Goal: Information Seeking & Learning: Find specific page/section

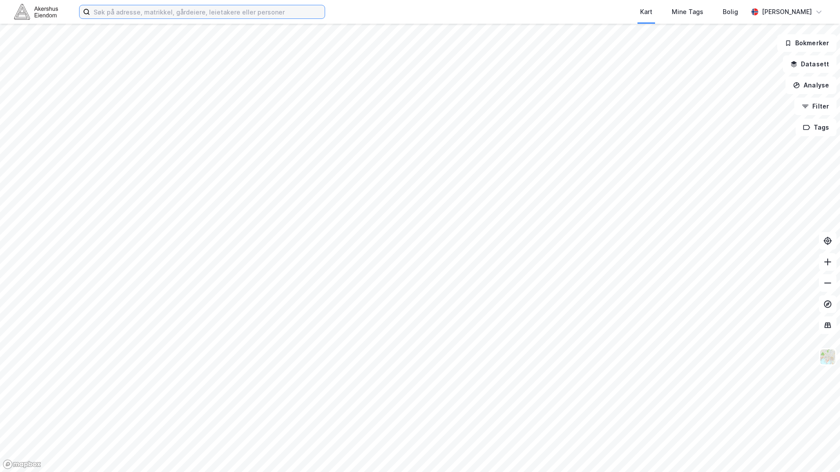
click at [260, 14] on input at bounding box center [207, 11] width 234 height 13
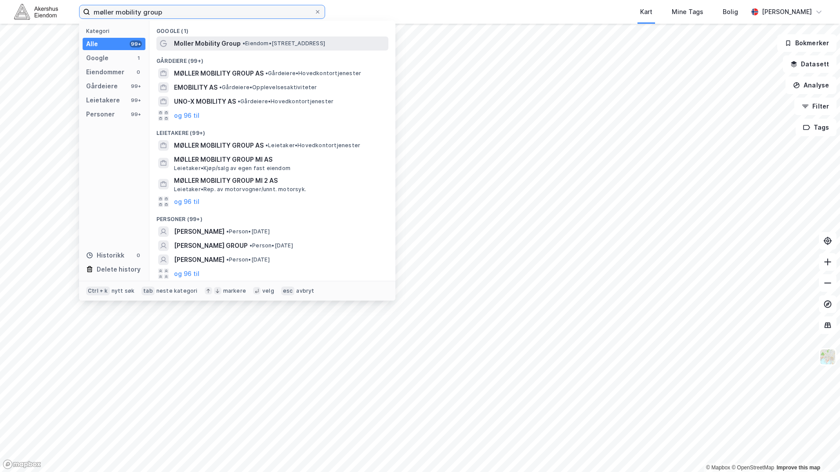
type input "møller mobility group"
click at [258, 40] on span "• Eiendom • Frysjaveien 31, 0884 Oslo" at bounding box center [283, 43] width 83 height 7
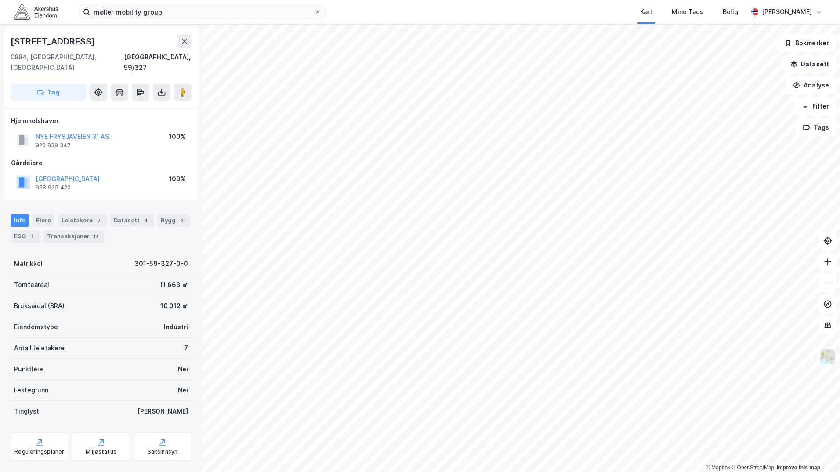
click at [114, 158] on div "Gårdeiere" at bounding box center [101, 163] width 180 height 11
click at [133, 139] on div "NYE FRYSJAVEIEN 31 AS 920 839 347 100%" at bounding box center [101, 140] width 180 height 21
click at [153, 276] on div "Tomteareal 11 663 ㎡" at bounding box center [101, 284] width 181 height 21
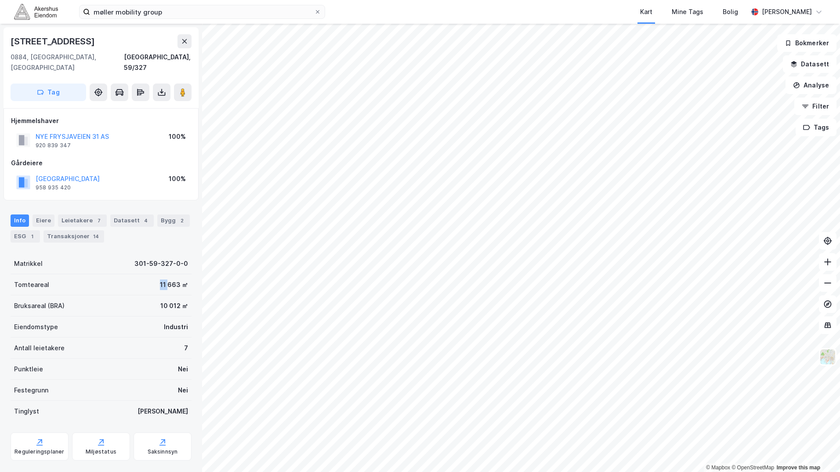
click at [153, 276] on div "Tomteareal 11 663 ㎡" at bounding box center [101, 284] width 181 height 21
click at [160, 300] on div "10 012 ㎡" at bounding box center [174, 305] width 28 height 11
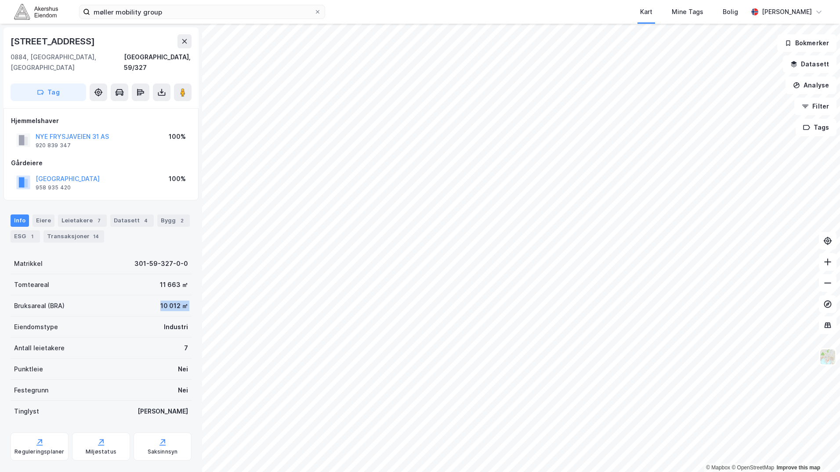
click at [160, 300] on div "10 012 ㎡" at bounding box center [174, 305] width 28 height 11
click at [170, 295] on div "Bruksareal (BRA) 10 012 ㎡" at bounding box center [101, 305] width 181 height 21
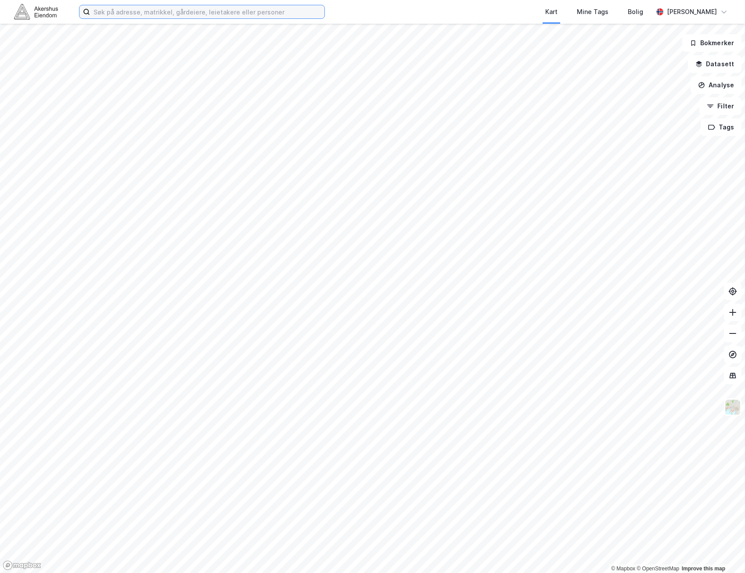
click at [183, 12] on input at bounding box center [207, 11] width 234 height 13
paste input "Akershusstranda 37"
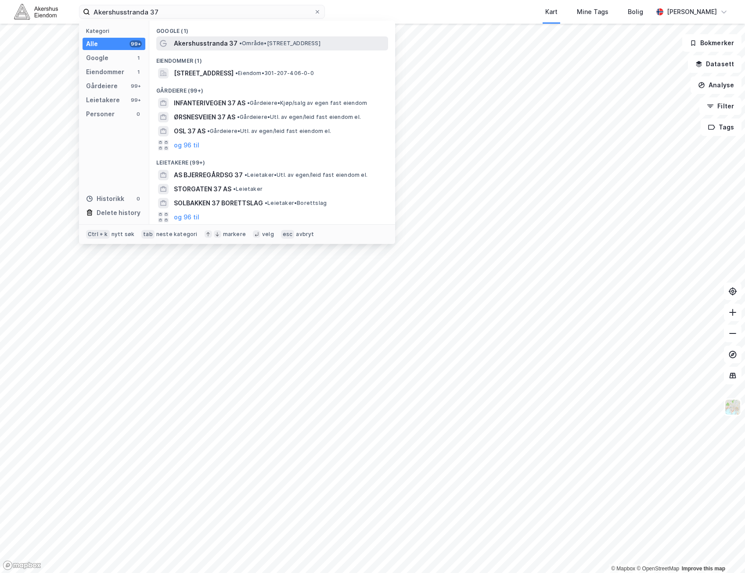
click at [199, 44] on span "Akershusstranda 37" at bounding box center [206, 43] width 64 height 11
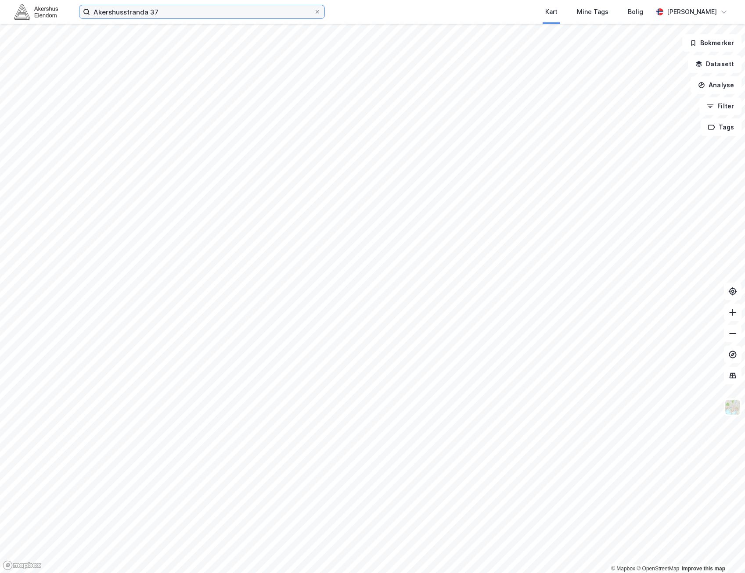
click at [172, 14] on input "Akershusstranda 37" at bounding box center [202, 11] width 224 height 13
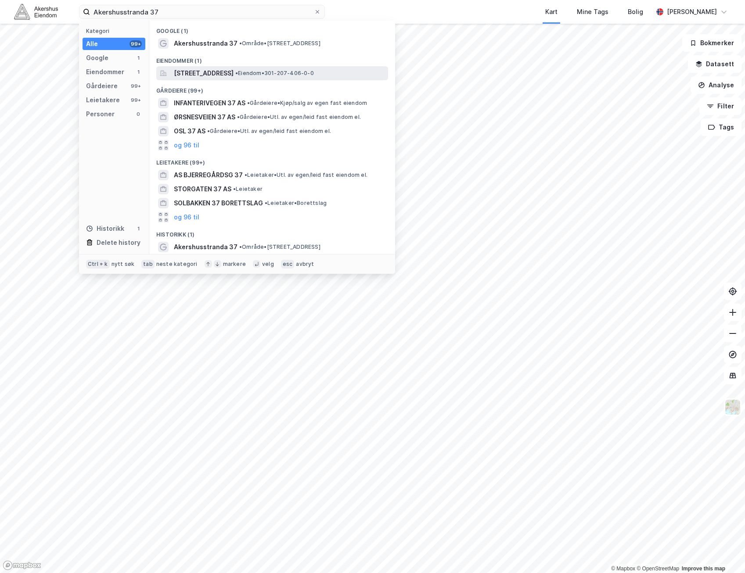
click at [234, 73] on span "[STREET_ADDRESS]" at bounding box center [204, 73] width 60 height 11
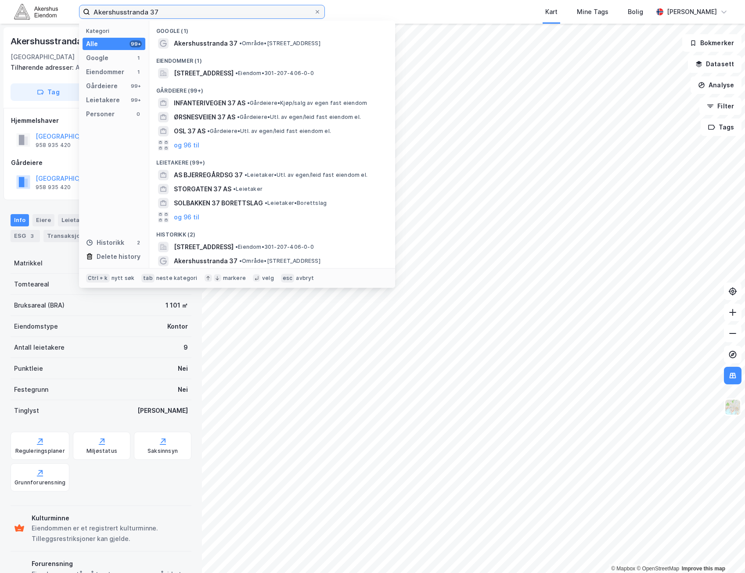
drag, startPoint x: 185, startPoint y: 12, endPoint x: -2, endPoint y: 19, distance: 187.2
click at [0, 19] on html "Akershusstranda 37 Kategori Alle 99+ Google 1 Eiendommer 1 Gårdeiere 99+ Leieta…" at bounding box center [372, 286] width 745 height 573
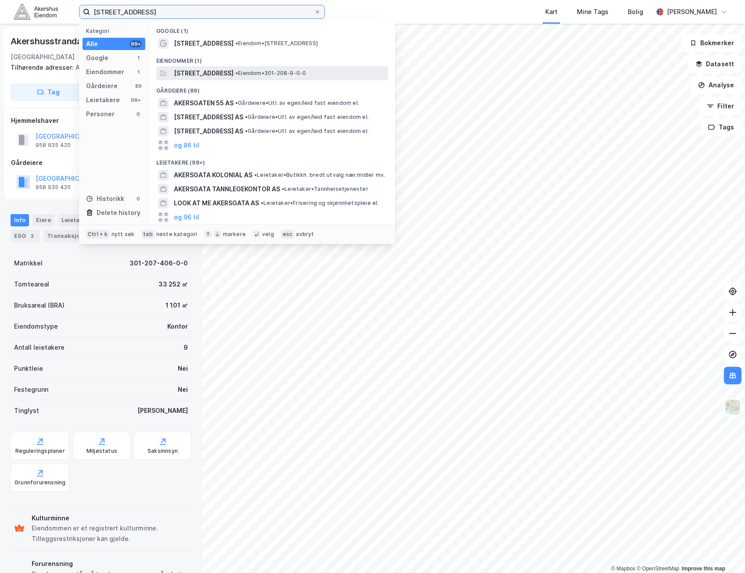
type input "[STREET_ADDRESS]"
click at [303, 68] on div "[STREET_ADDRESS] • Eiendom • 301-208-9-0-0" at bounding box center [280, 73] width 213 height 11
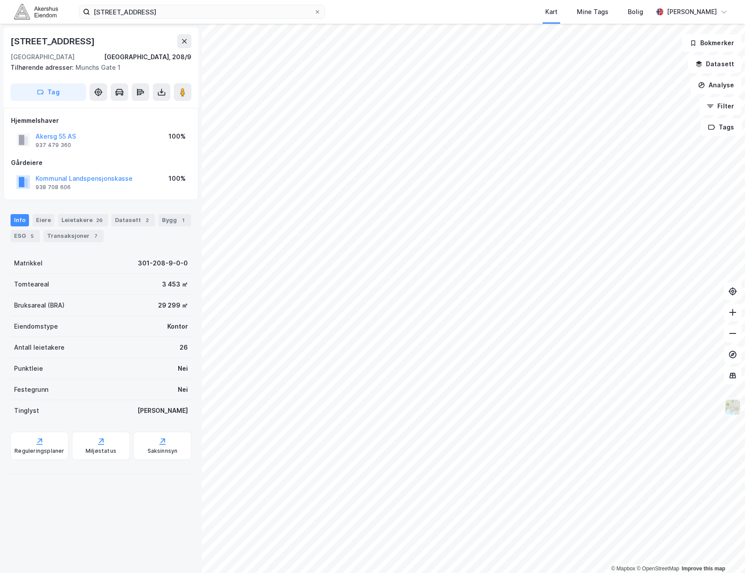
click at [734, 412] on img at bounding box center [733, 407] width 17 height 17
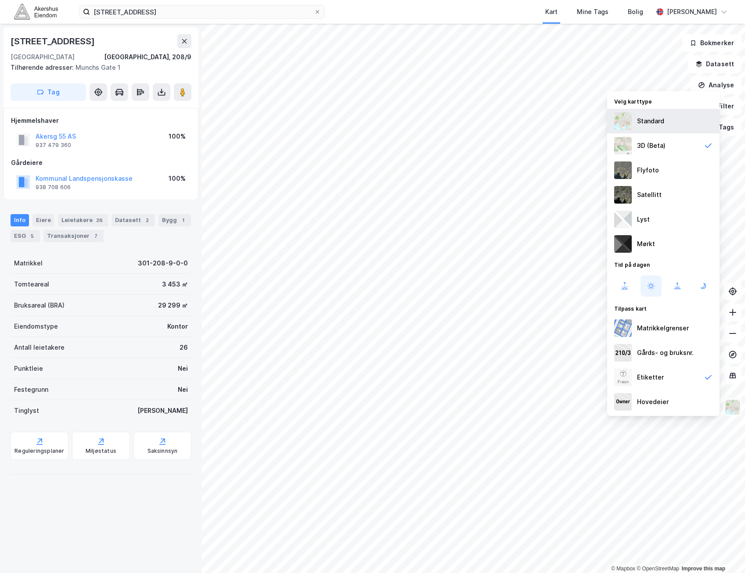
click at [681, 130] on div "Standard" at bounding box center [663, 121] width 112 height 25
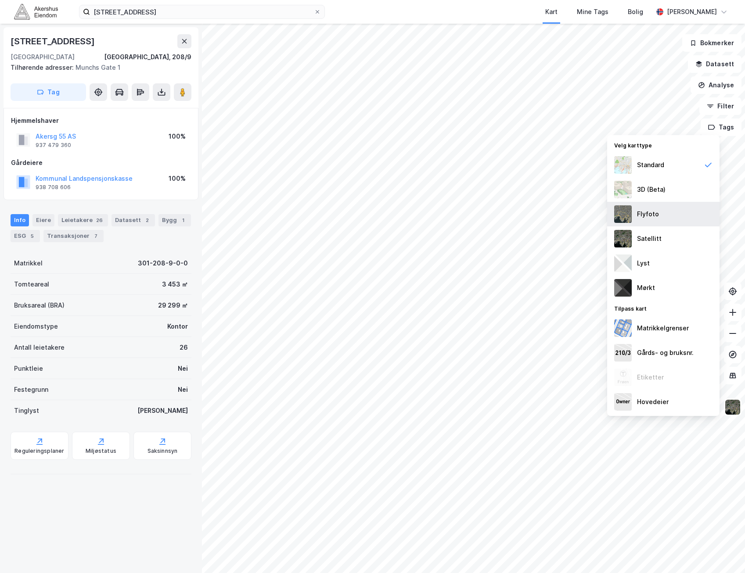
click at [663, 214] on div "Flyfoto" at bounding box center [663, 214] width 112 height 25
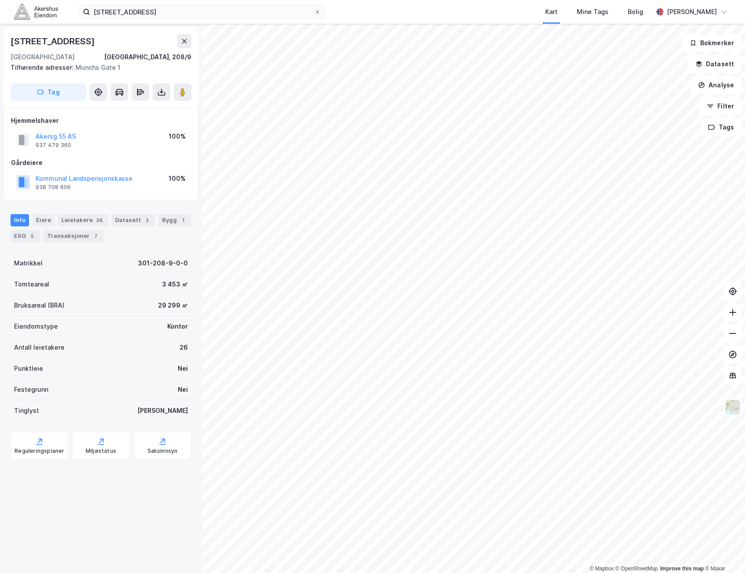
click at [83, 37] on div "[STREET_ADDRESS]" at bounding box center [101, 41] width 181 height 14
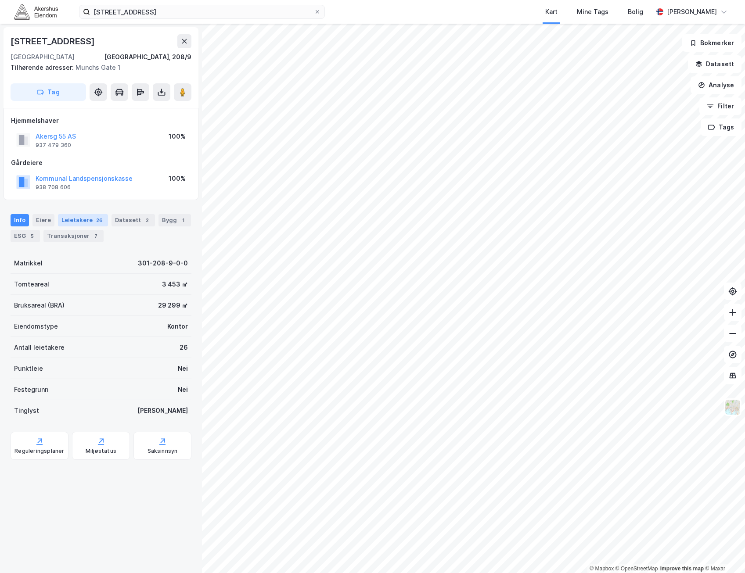
click at [82, 222] on div "Leietakere 26" at bounding box center [83, 220] width 50 height 12
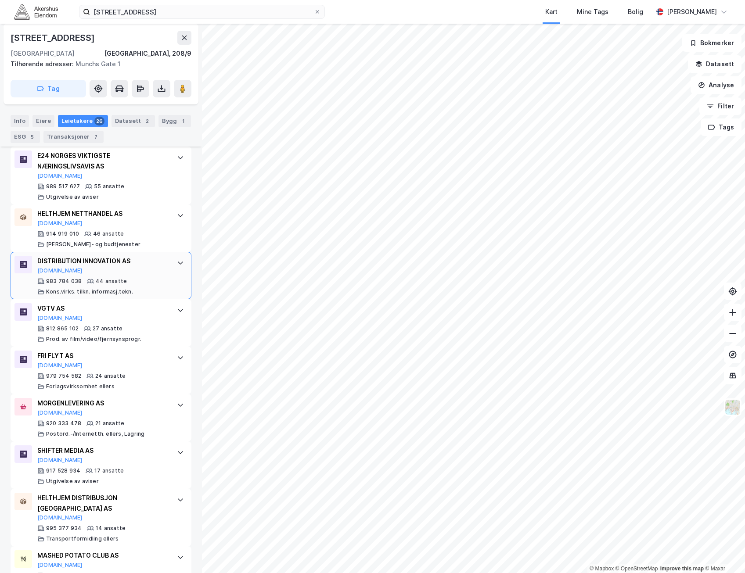
scroll to position [615, 0]
click at [132, 213] on div "HELTHJEM NETTHANDEL AS" at bounding box center [102, 213] width 131 height 11
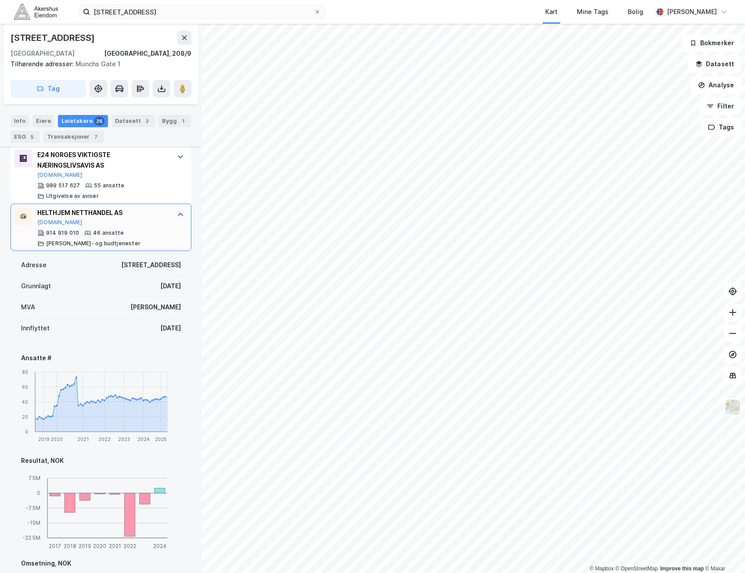
click at [153, 217] on div "HELTHJEM NETTHANDEL AS" at bounding box center [102, 213] width 131 height 11
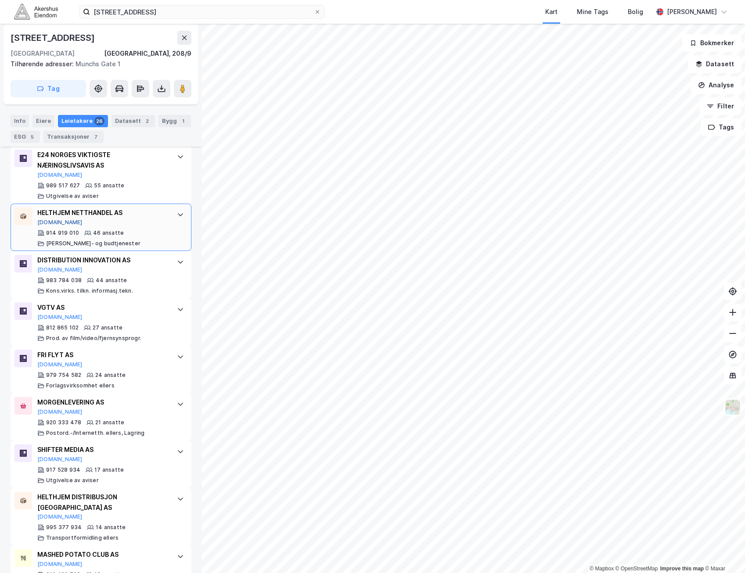
click at [48, 222] on button "[DOMAIN_NAME]" at bounding box center [59, 222] width 45 height 7
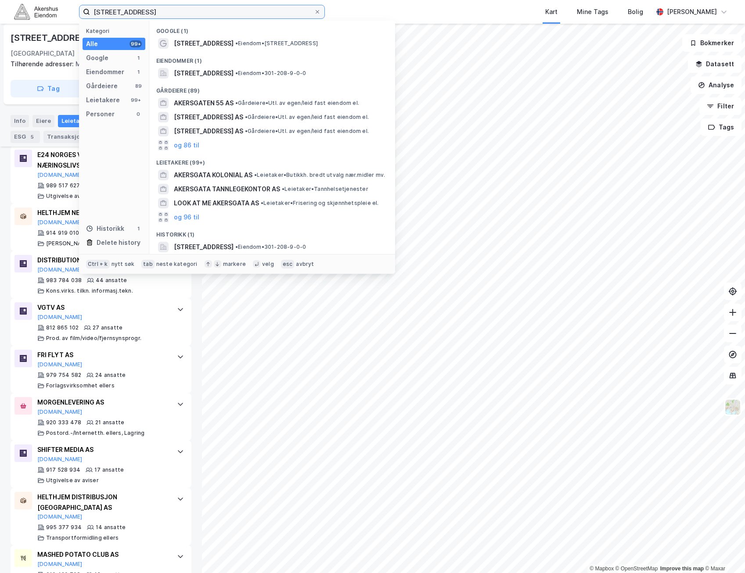
drag, startPoint x: 162, startPoint y: 10, endPoint x: -2, endPoint y: 8, distance: 164.2
click at [0, 8] on html "[STREET_ADDRESS] Kategori Alle 99+ Google 1 Eiendommer 1 Gårdeiere 89 Leietaker…" at bounding box center [372, 286] width 745 height 573
paste input "[STREET_ADDRESS]"
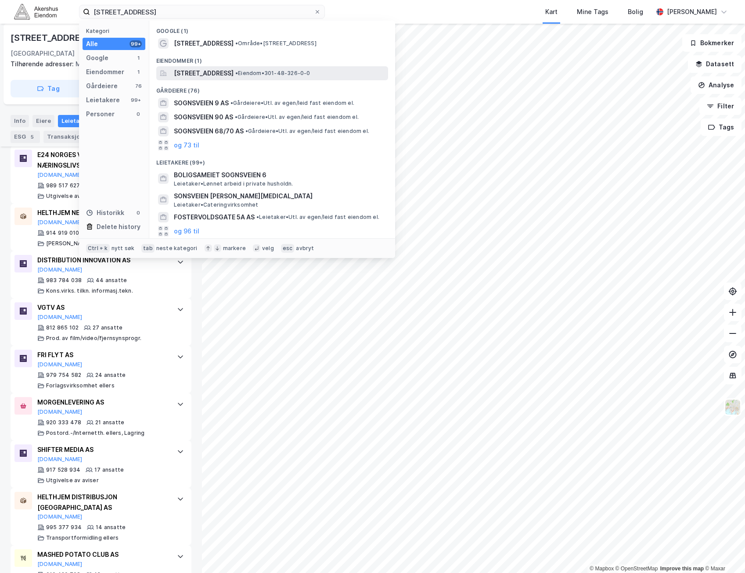
click at [210, 74] on span "[STREET_ADDRESS]" at bounding box center [204, 73] width 60 height 11
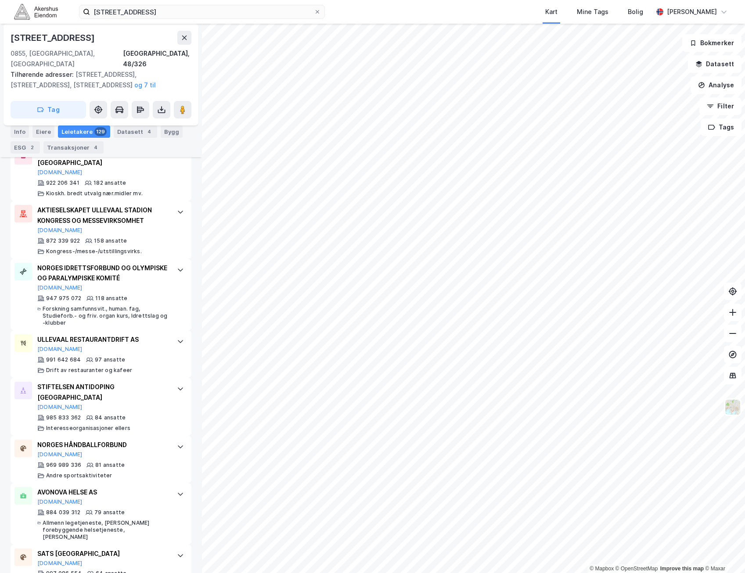
scroll to position [351, 0]
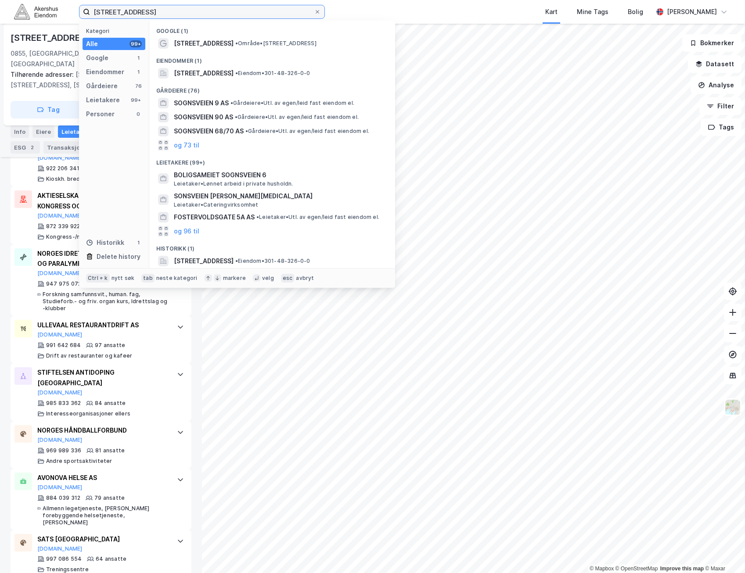
paste input "[STREET_ADDRESS]"
drag, startPoint x: 249, startPoint y: 13, endPoint x: -2, endPoint y: 0, distance: 251.9
click at [0, 0] on html "[STREET_ADDRESS] Kategori Alle 99+ Google 1 Eiendommer 1 Gårdeiere 76 Leietaker…" at bounding box center [372, 286] width 745 height 573
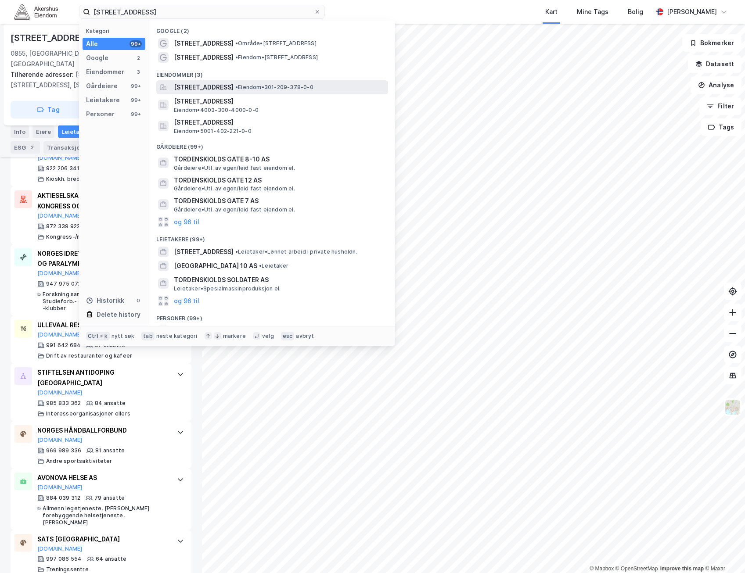
click at [234, 87] on span "[STREET_ADDRESS]" at bounding box center [204, 87] width 60 height 11
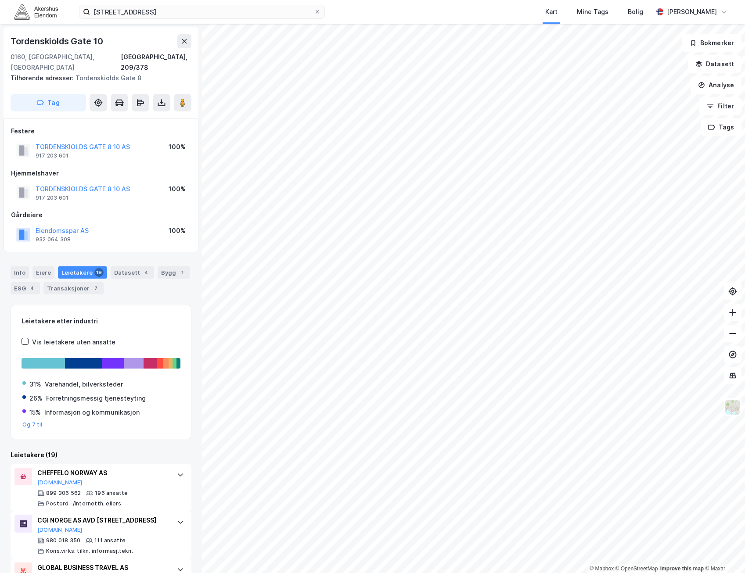
drag, startPoint x: 169, startPoint y: 1, endPoint x: 95, endPoint y: 3, distance: 73.8
click at [99, 4] on div "[STREET_ADDRESS] Kart Mine Tags Bolig [PERSON_NAME]" at bounding box center [372, 12] width 745 height 24
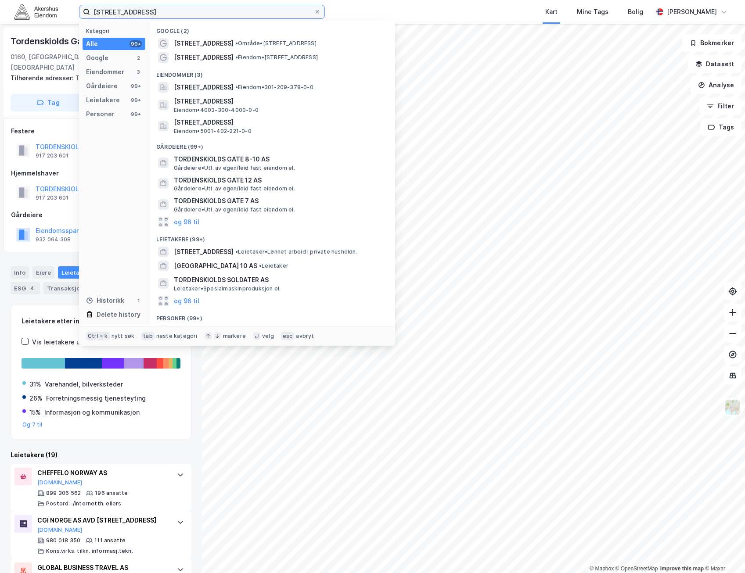
drag, startPoint x: 165, startPoint y: 13, endPoint x: -2, endPoint y: -1, distance: 167.9
click at [0, 0] on html "[STREET_ADDRESS] Kategori Alle 99+ Google 2 Eiendommer 3 Gårdeiere 99+ Leietake…" at bounding box center [372, 286] width 745 height 573
paste input "[STREET_ADDRESS]"
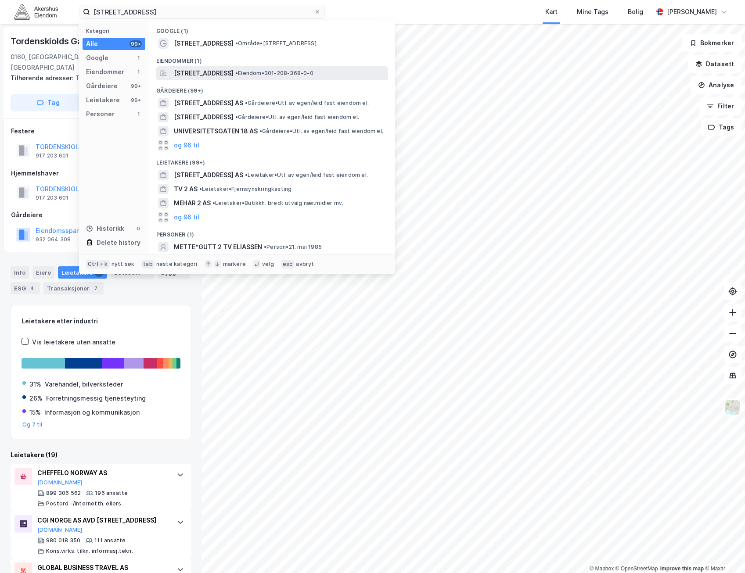
click at [234, 69] on span "[STREET_ADDRESS]" at bounding box center [204, 73] width 60 height 11
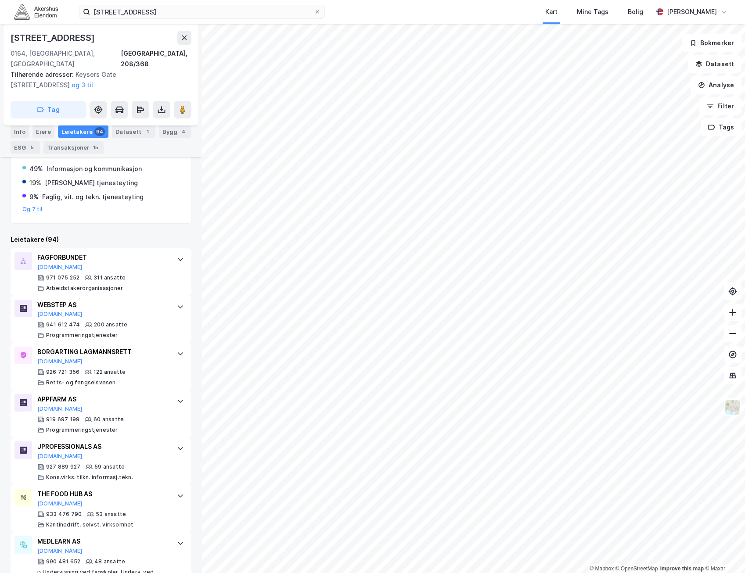
scroll to position [263, 0]
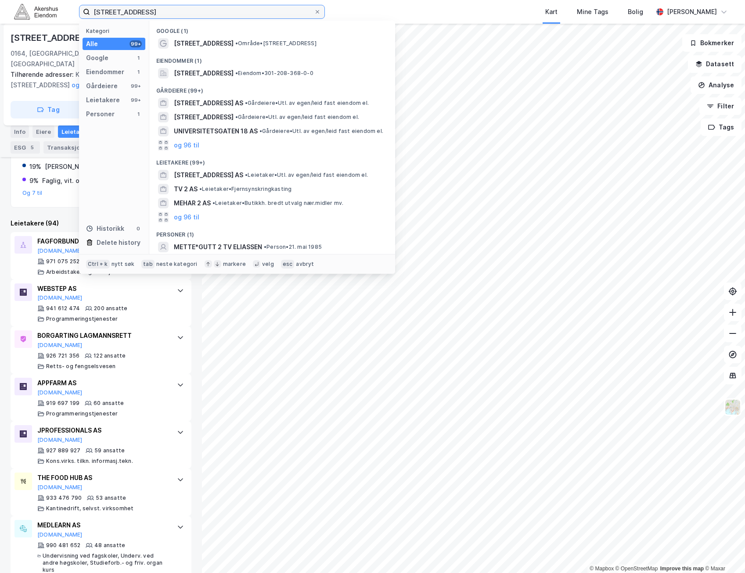
drag, startPoint x: 188, startPoint y: 14, endPoint x: -2, endPoint y: 33, distance: 191.5
click at [0, 33] on html "[STREET_ADDRESS] Kategori Alle 99+ Google 1 Eiendommer 1 Gårdeiere 99+ Leietake…" at bounding box center [372, 286] width 745 height 573
paste input "[STREET_ADDRESS]"
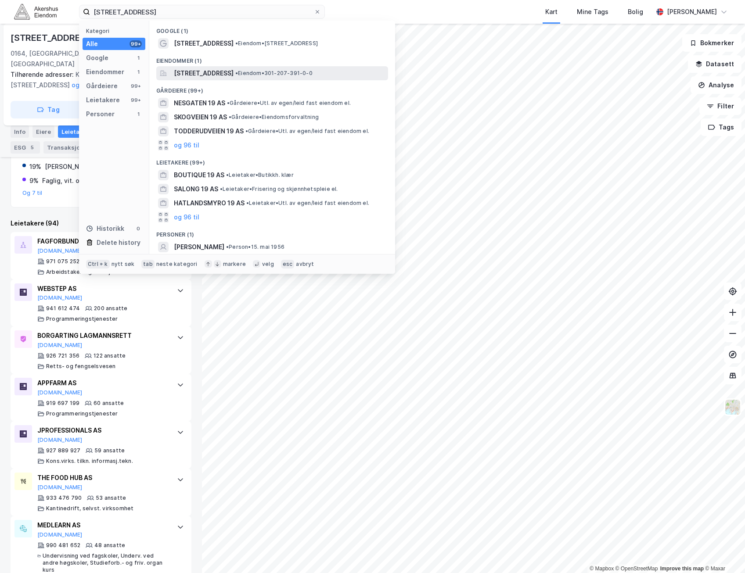
click at [198, 72] on span "[STREET_ADDRESS]" at bounding box center [204, 73] width 60 height 11
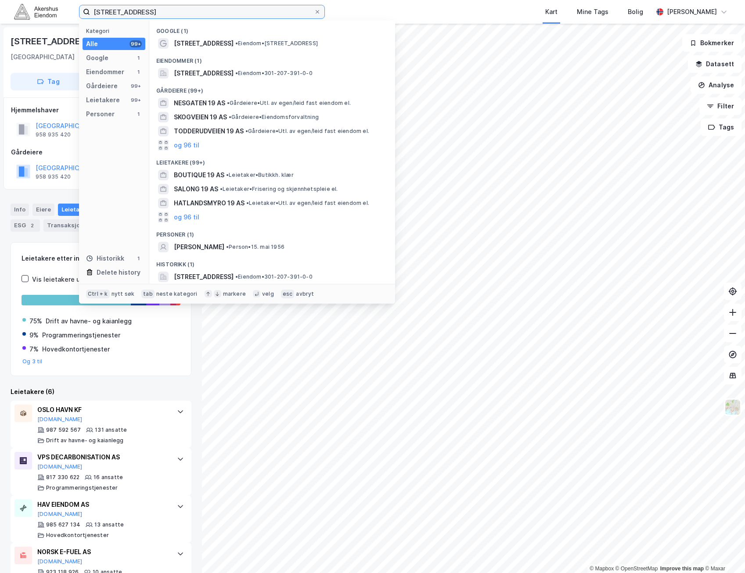
drag, startPoint x: 296, startPoint y: 16, endPoint x: -2, endPoint y: 33, distance: 298.7
click at [0, 33] on html "Akershusstranda 19 Kategori Alle 99+ Google 1 Eiendommer 1 Gårdeiere 99+ Leieta…" at bounding box center [372, 286] width 745 height 573
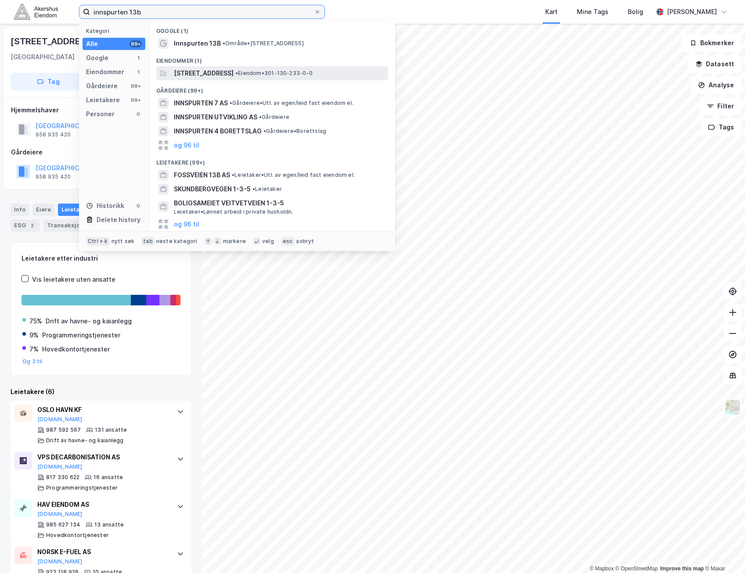
type input "innspurten 13b"
click at [226, 71] on span "[STREET_ADDRESS]" at bounding box center [204, 73] width 60 height 11
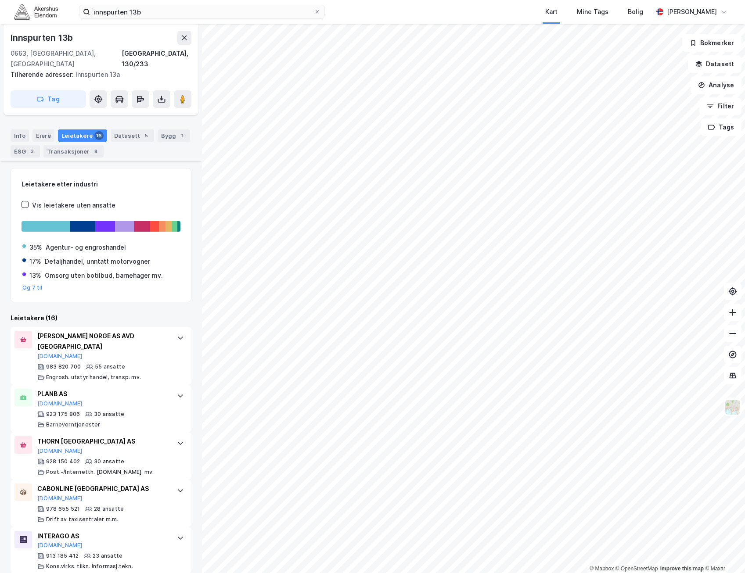
scroll to position [91, 0]
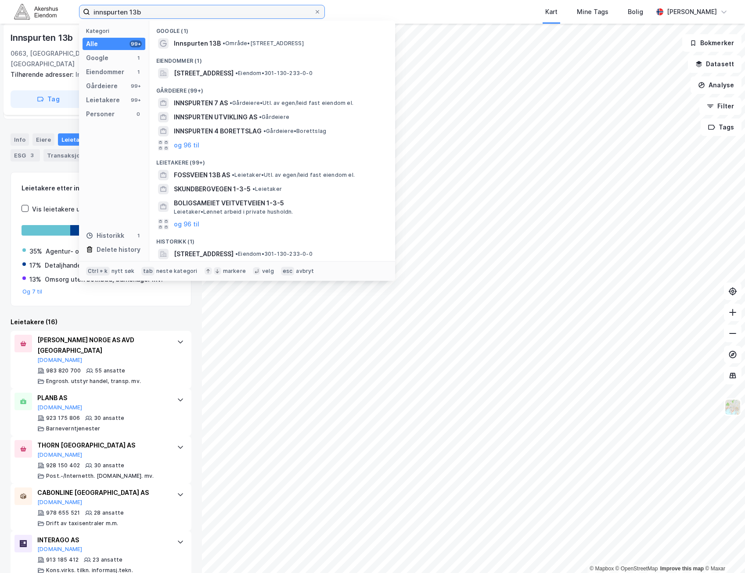
drag, startPoint x: 175, startPoint y: 14, endPoint x: -2, endPoint y: 10, distance: 177.4
click at [0, 10] on html "innspurten 13b Kategori Alle 99+ Google 1 Eiendommer 1 Gårdeiere 99+ Leietakere…" at bounding box center [372, 286] width 745 height 573
paste input
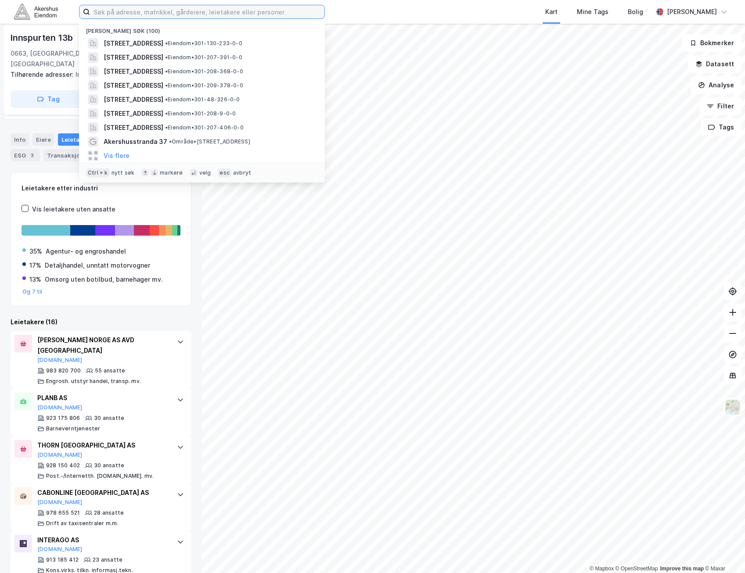
paste input "n"
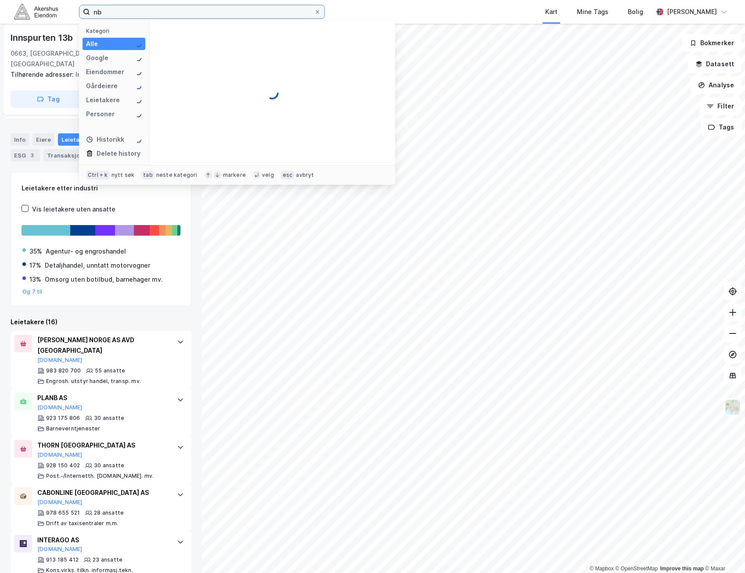
type input "n"
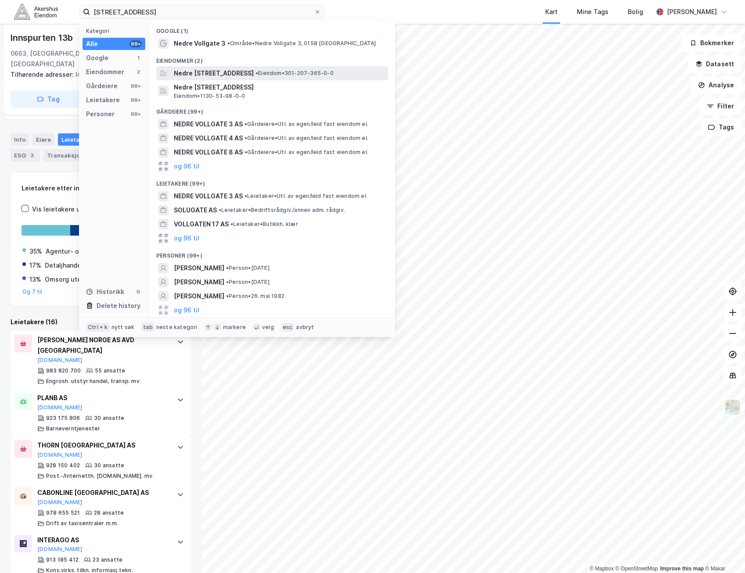
click at [334, 72] on span "• Eiendom • 301-207-365-0-0" at bounding box center [295, 73] width 78 height 7
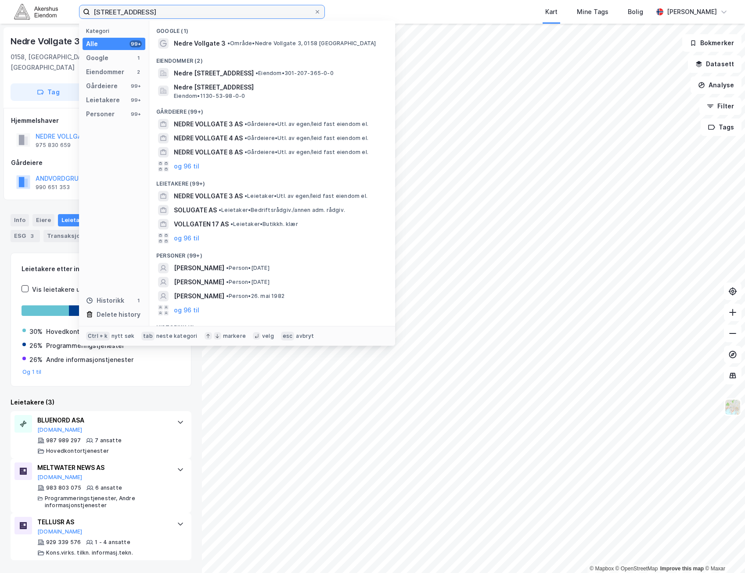
drag, startPoint x: 136, startPoint y: 20, endPoint x: -2, endPoint y: 21, distance: 137.9
click at [0, 21] on html "nedre vollgate 3 Kategori Alle 99+ Google 1 Eiendommer 2 Gårdeiere 99+ Leietake…" at bounding box center [372, 286] width 745 height 573
paste input "[STREET_ADDRESS]"
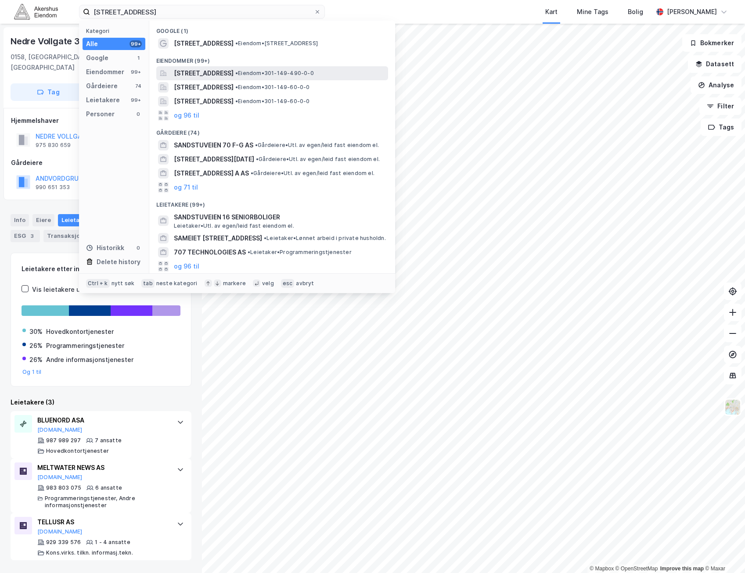
click at [293, 78] on div "[STREET_ADDRESS] • Eiendom • 301-149-490-0-0" at bounding box center [280, 73] width 213 height 11
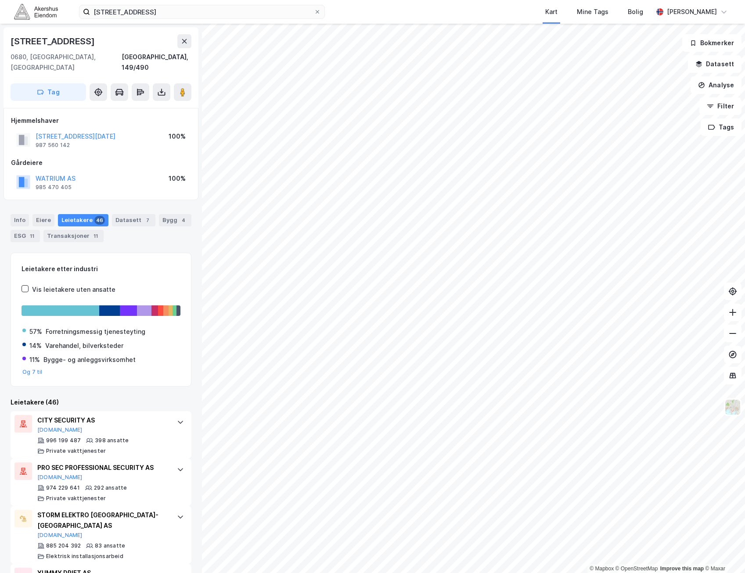
click at [74, 42] on div "[STREET_ADDRESS]" at bounding box center [54, 41] width 86 height 14
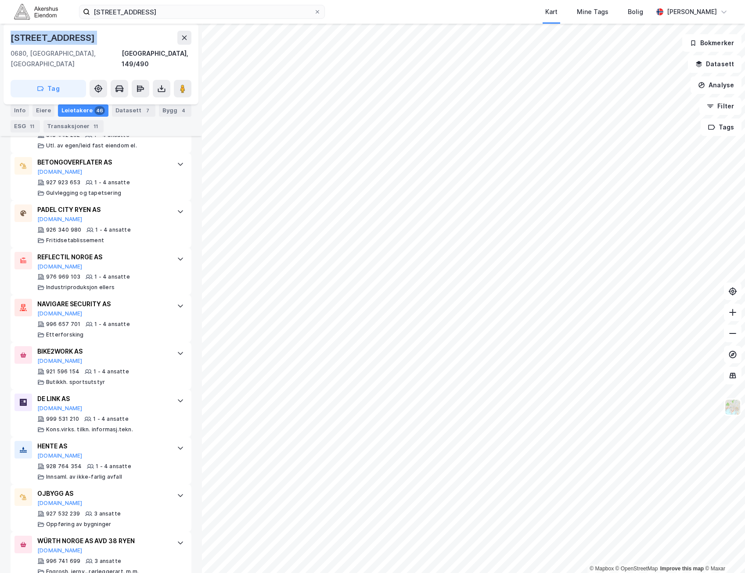
scroll to position [2058, 0]
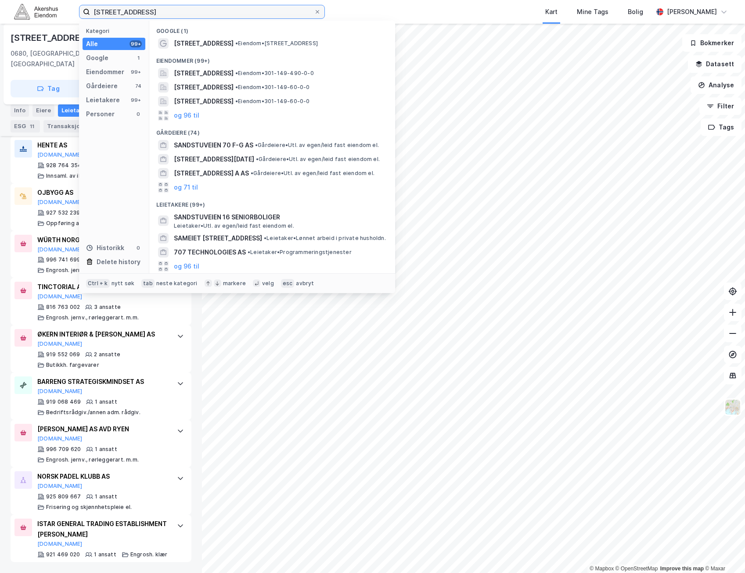
drag, startPoint x: 184, startPoint y: 10, endPoint x: -2, endPoint y: 19, distance: 186.4
click at [0, 19] on html "Sandstuveien 70G Kategori Alle 99+ Google 1 Eiendommer 99+ Gårdeiere 74 Leietak…" at bounding box center [372, 286] width 745 height 573
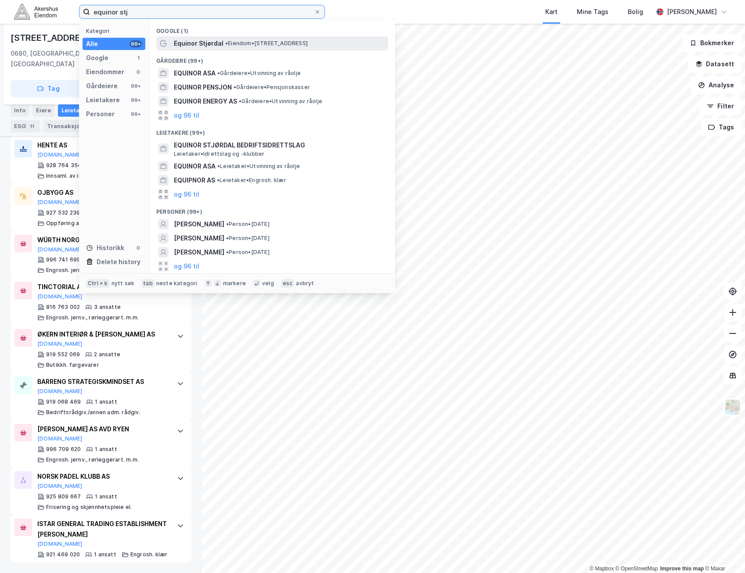
type input "equinor stj"
click at [218, 40] on span "Equinor Stjørdal" at bounding box center [199, 43] width 50 height 11
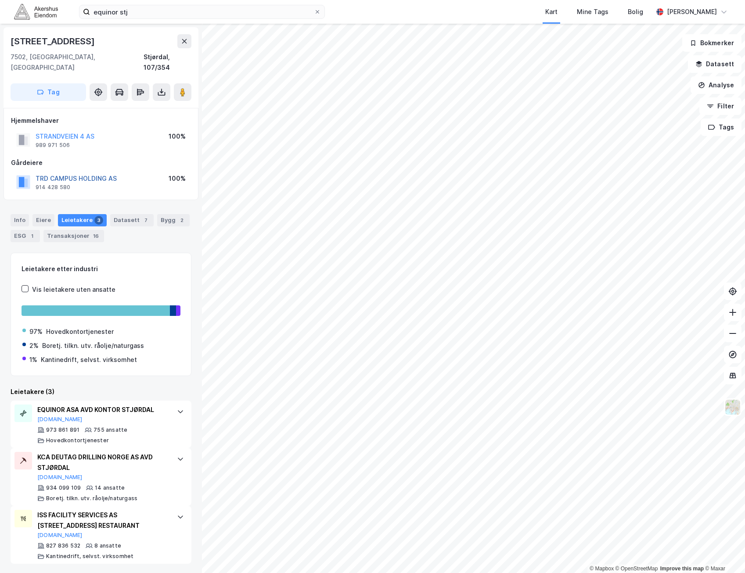
click at [0, 0] on button "TRD CAMPUS HOLDING AS" at bounding box center [0, 0] width 0 height 0
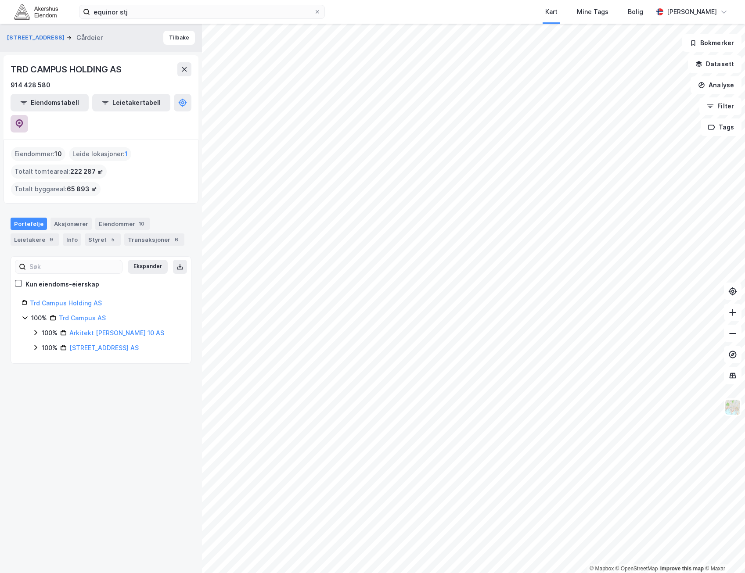
click at [24, 119] on icon at bounding box center [19, 123] width 9 height 9
